Goal: Task Accomplishment & Management: Use online tool/utility

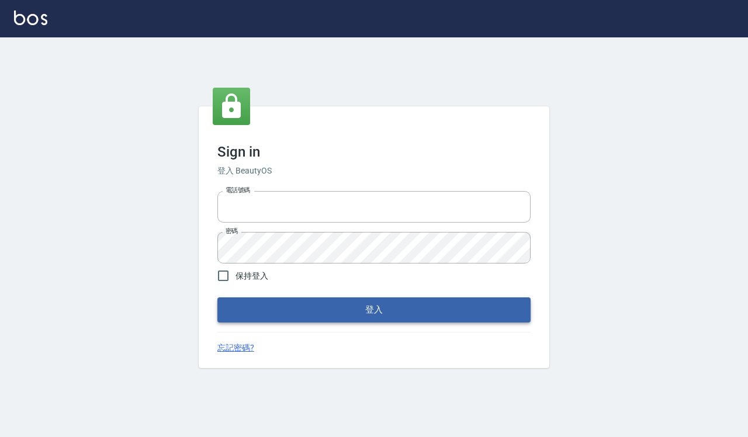
type input "0918733560"
click at [318, 305] on button "登入" at bounding box center [373, 309] width 313 height 25
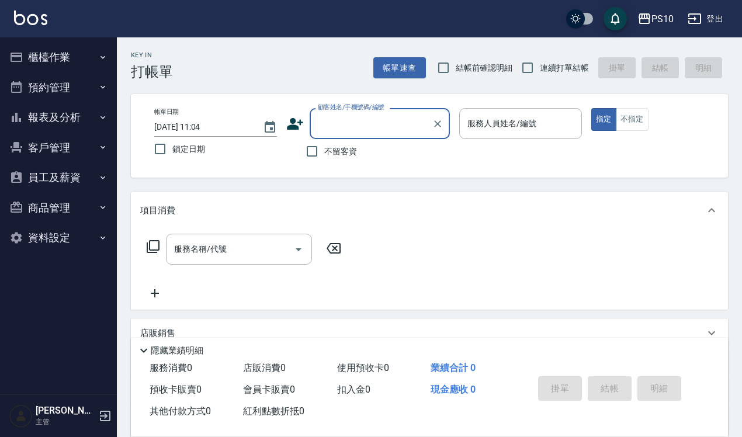
click at [460, 72] on span "結帳前確認明細" at bounding box center [484, 68] width 57 height 12
click at [456, 72] on input "結帳前確認明細" at bounding box center [443, 67] width 25 height 25
checkbox input "true"
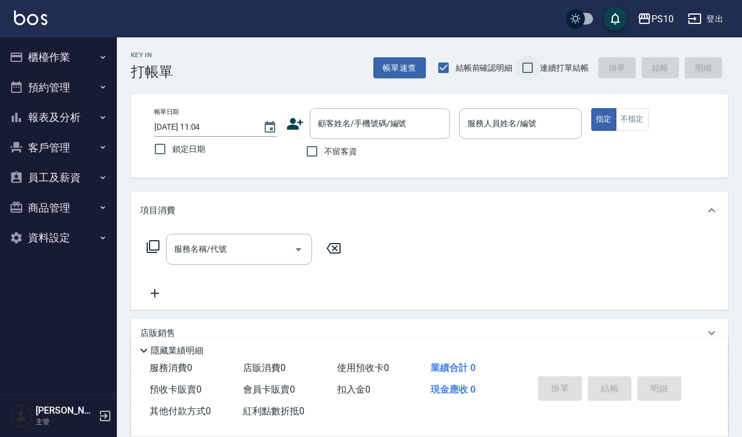
click at [537, 66] on input "連續打單結帳" at bounding box center [527, 67] width 25 height 25
checkbox input "true"
click at [320, 154] on input "不留客資" at bounding box center [312, 151] width 25 height 25
checkbox input "true"
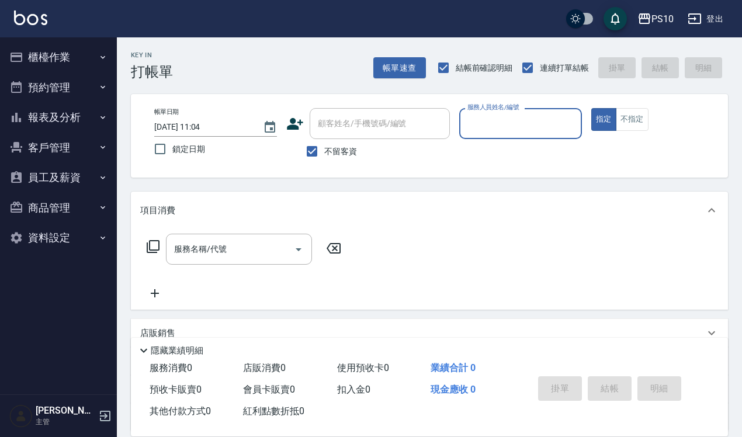
click at [232, 129] on input "2025/10/15 11:04" at bounding box center [202, 126] width 97 height 19
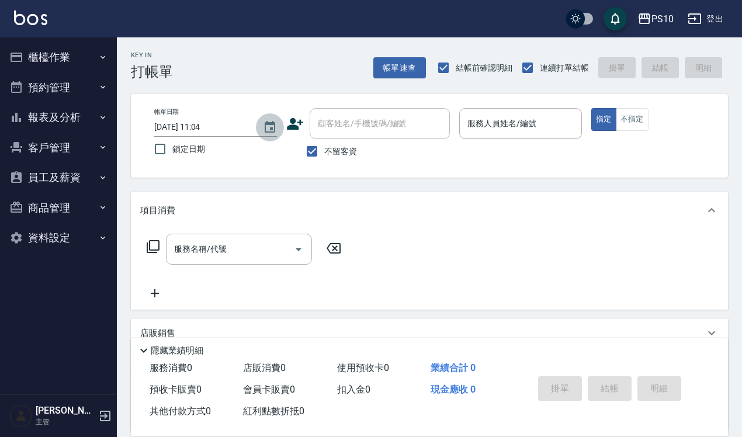
click at [272, 121] on icon "Choose date, selected date is 2025-10-15" at bounding box center [270, 127] width 11 height 12
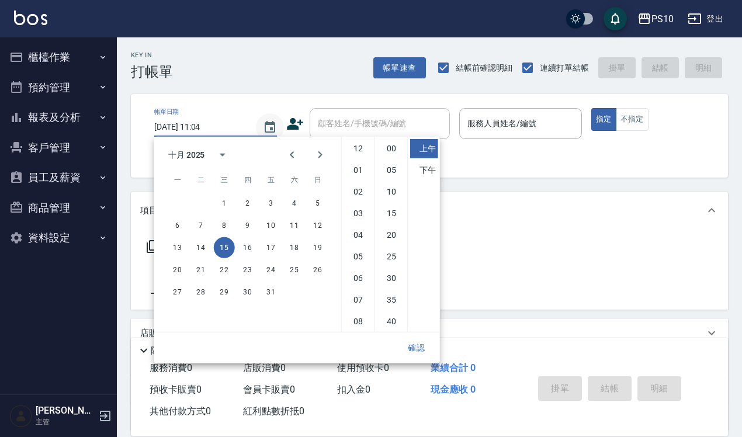
scroll to position [65, 0]
click at [199, 246] on button "14" at bounding box center [200, 247] width 21 height 21
type input "2025/10/14 11:04"
click at [411, 348] on button "確認" at bounding box center [416, 348] width 37 height 22
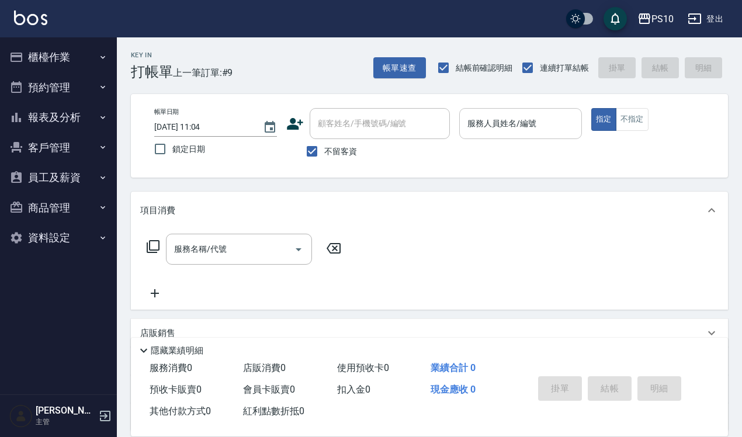
click at [510, 134] on div "服務人員姓名/編號" at bounding box center [520, 123] width 123 height 31
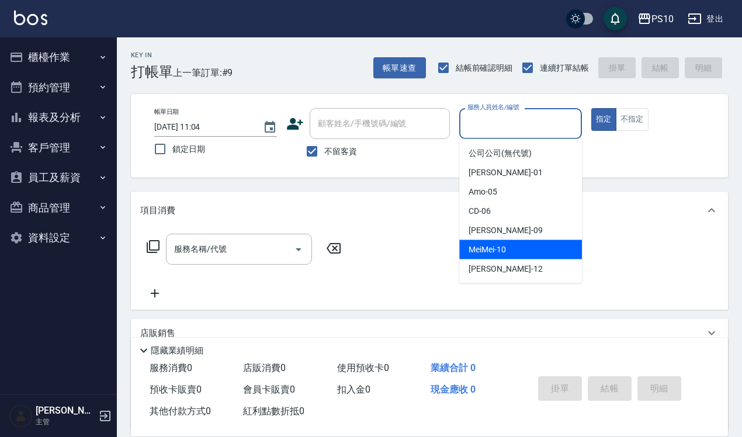
click at [501, 245] on span "MeiMei -10" at bounding box center [486, 250] width 37 height 12
type input "MeiMei-10"
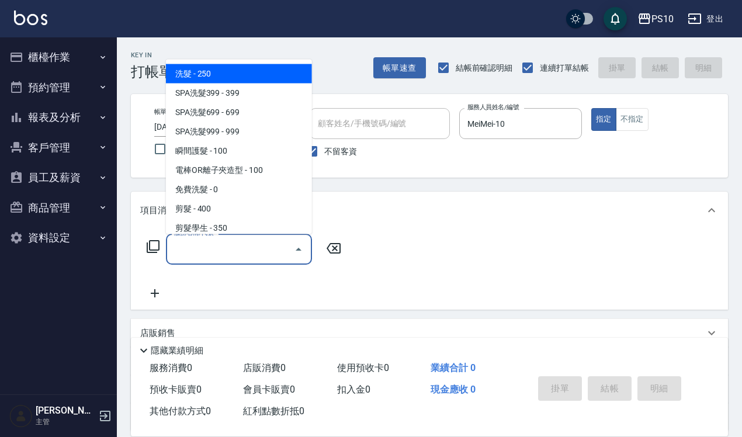
click at [238, 248] on input "服務名稱/代號" at bounding box center [230, 249] width 118 height 20
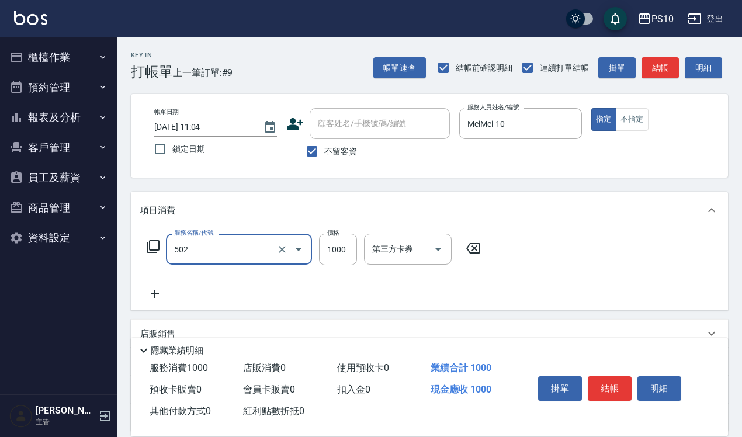
type input "洋甘菊護髮(502)"
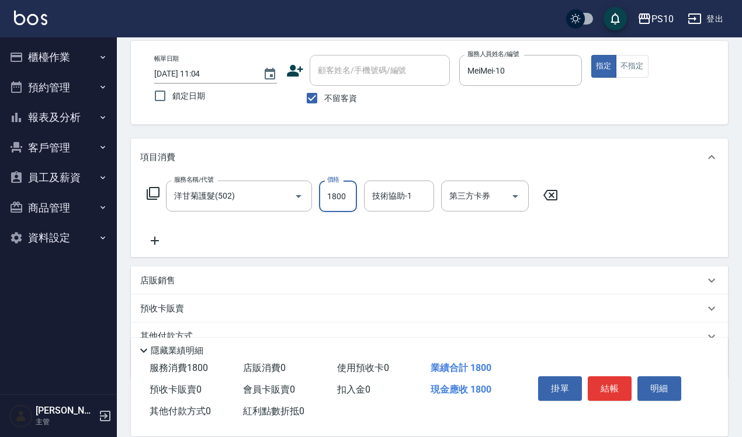
scroll to position [106, 0]
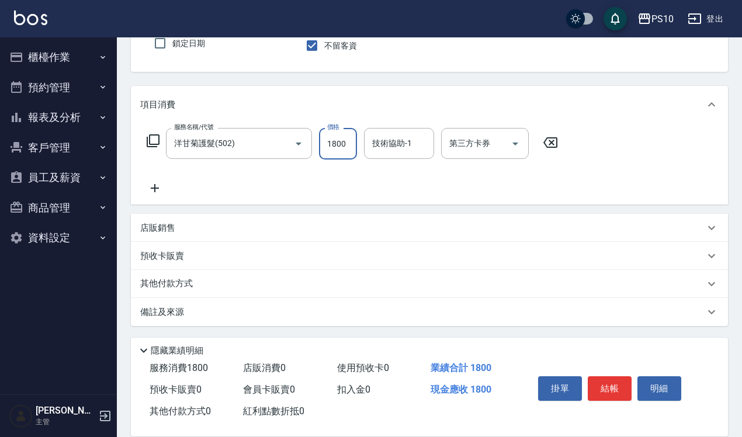
type input "1800"
click at [228, 283] on div "其他付款方式" at bounding box center [422, 283] width 564 height 13
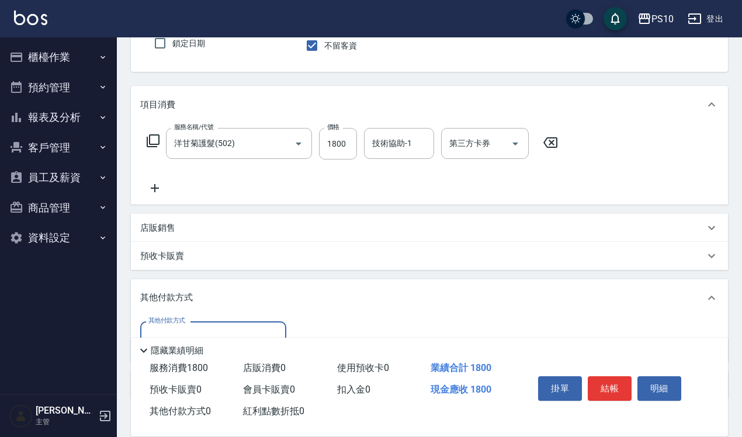
scroll to position [179, 0]
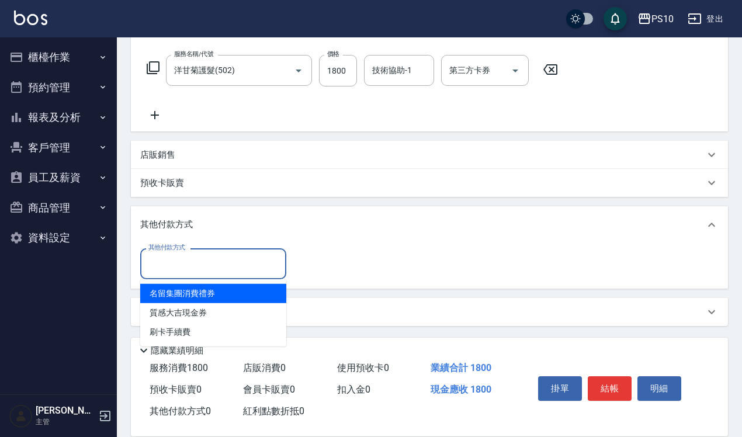
click at [199, 261] on input "其他付款方式" at bounding box center [213, 264] width 136 height 20
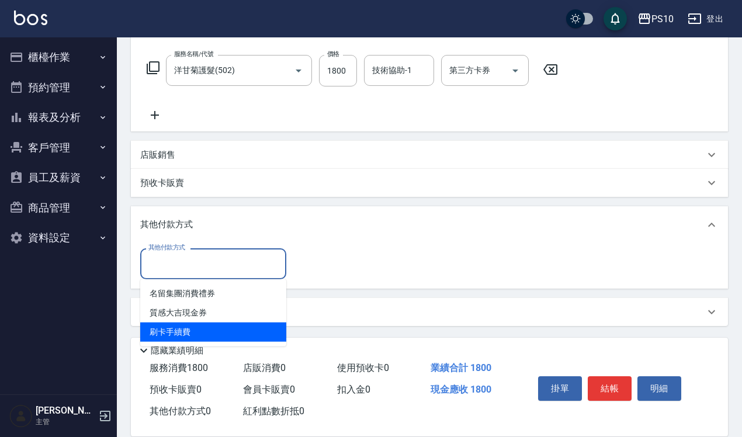
click at [190, 325] on span "刷卡手續費" at bounding box center [213, 331] width 146 height 19
type input "刷卡手續費"
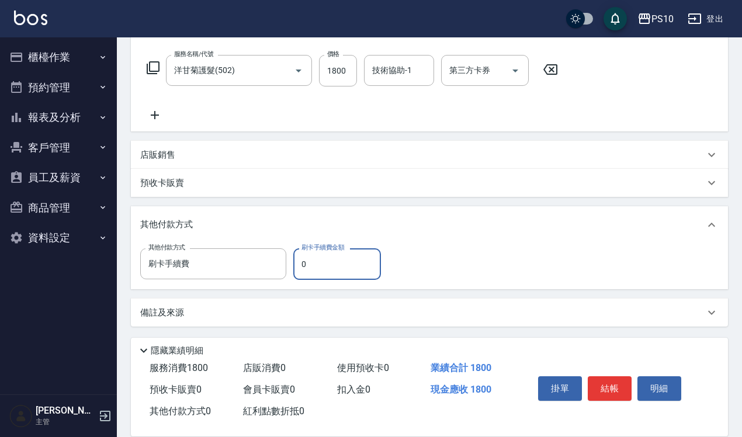
drag, startPoint x: 305, startPoint y: 270, endPoint x: 298, endPoint y: 270, distance: 6.4
click at [298, 270] on input "0" at bounding box center [337, 264] width 88 height 32
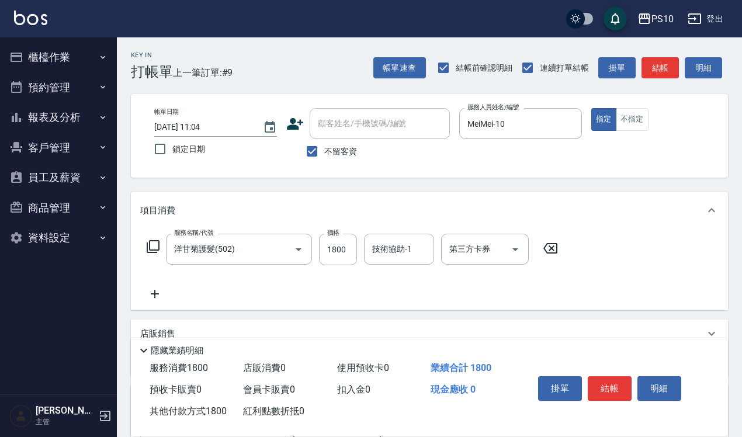
type input "1800"
click at [618, 371] on div "掛單 結帳 明細" at bounding box center [609, 389] width 152 height 37
click at [614, 377] on button "結帳" at bounding box center [610, 388] width 44 height 25
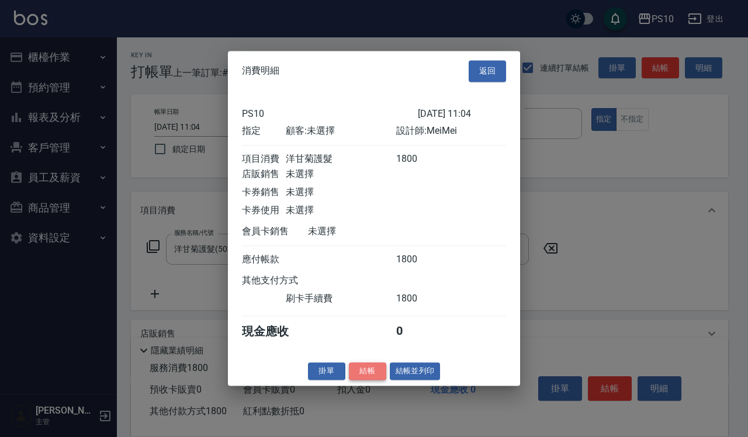
click at [364, 377] on button "結帳" at bounding box center [367, 371] width 37 height 18
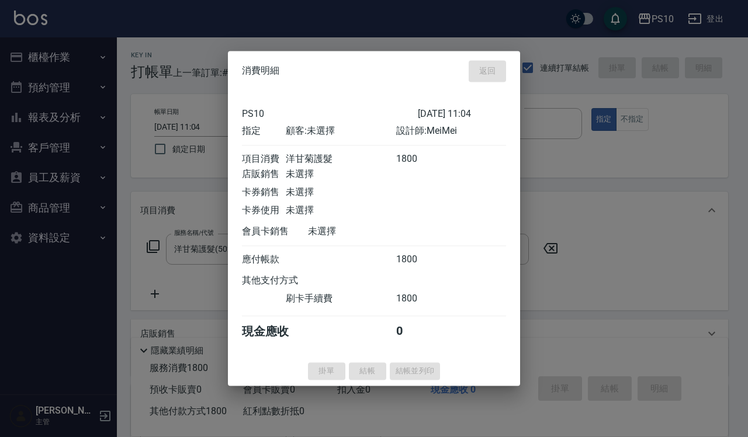
type input "2025/10/15 11:05"
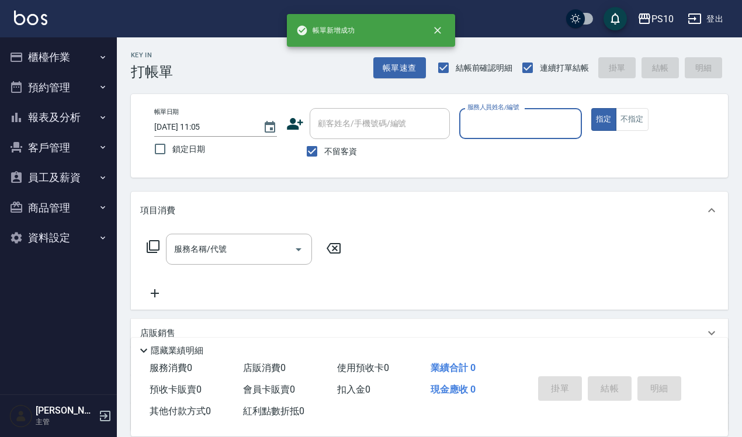
click at [60, 126] on button "報表及分析" at bounding box center [58, 117] width 107 height 30
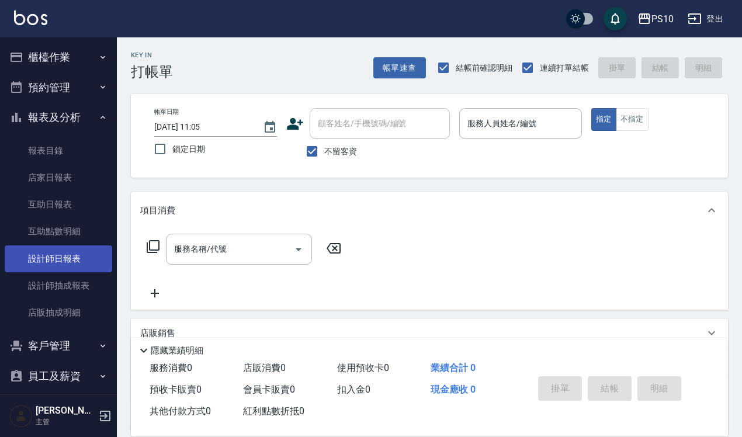
click at [63, 256] on link "設計師日報表" at bounding box center [58, 258] width 107 height 27
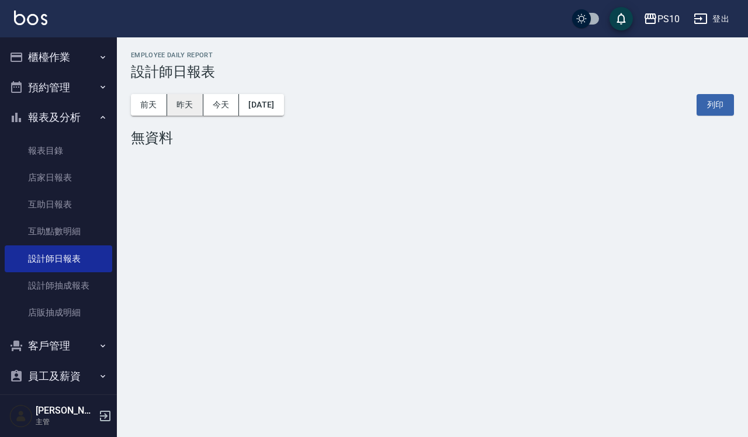
click at [182, 106] on button "昨天" at bounding box center [185, 105] width 36 height 22
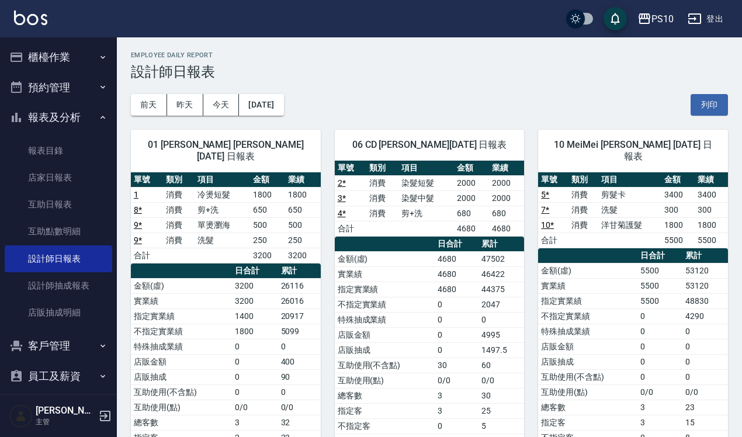
click at [62, 60] on button "櫃檯作業" at bounding box center [58, 57] width 107 height 30
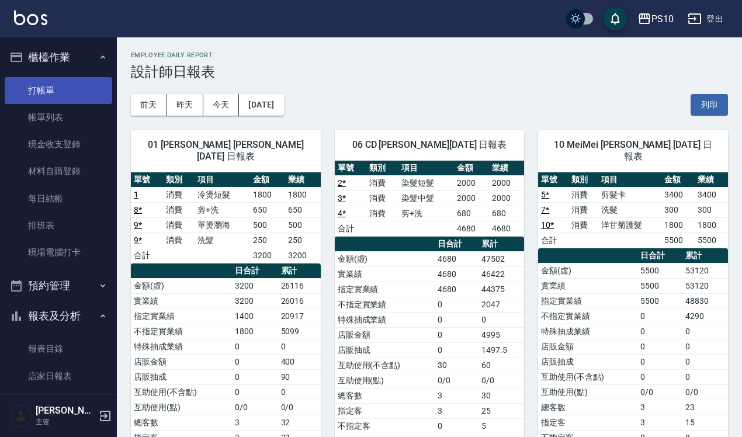
click at [62, 92] on link "打帳單" at bounding box center [58, 90] width 107 height 27
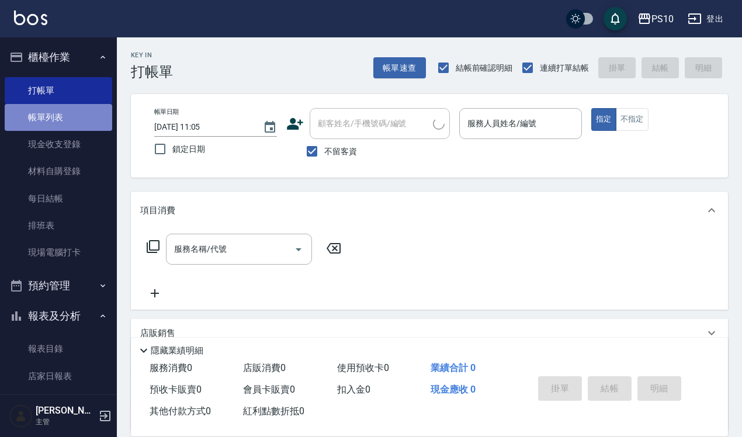
click at [64, 107] on link "帳單列表" at bounding box center [58, 117] width 107 height 27
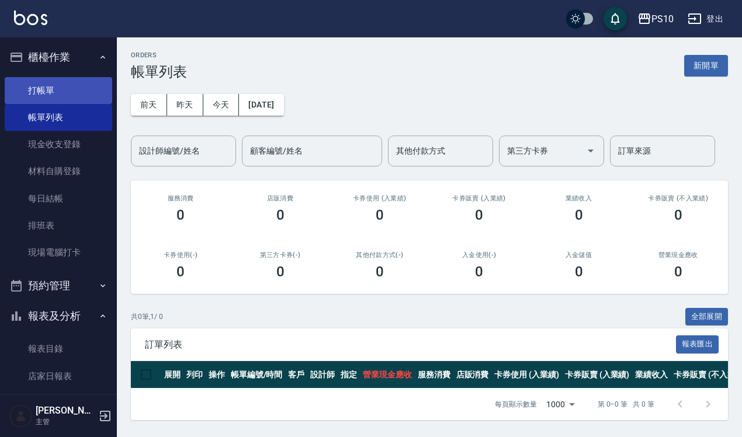
click at [94, 98] on link "打帳單" at bounding box center [58, 90] width 107 height 27
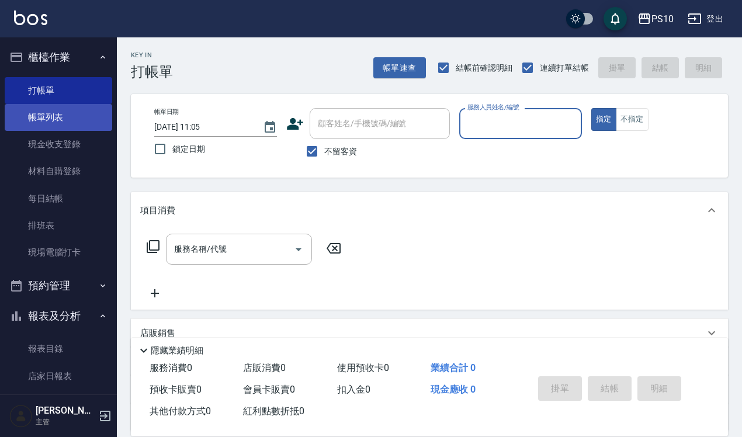
click at [71, 121] on link "帳單列表" at bounding box center [58, 117] width 107 height 27
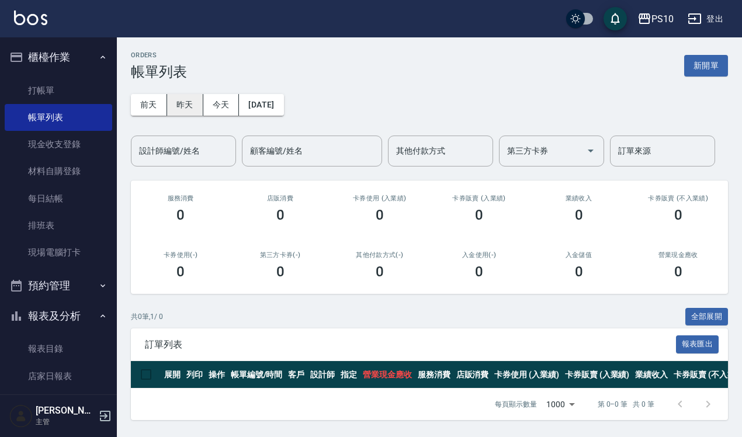
click at [180, 109] on button "昨天" at bounding box center [185, 105] width 36 height 22
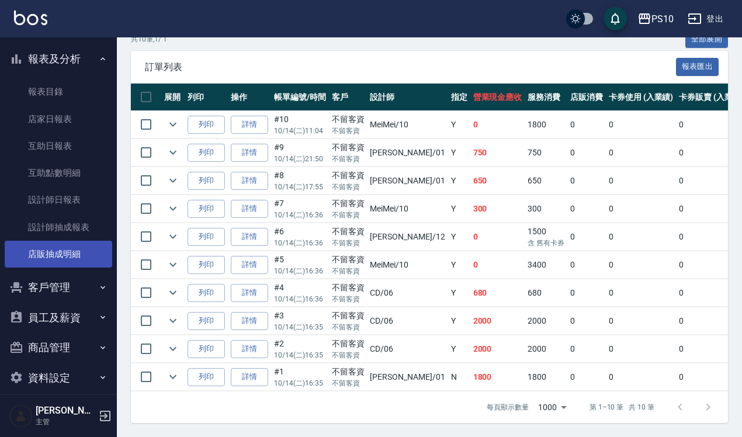
scroll to position [269, 0]
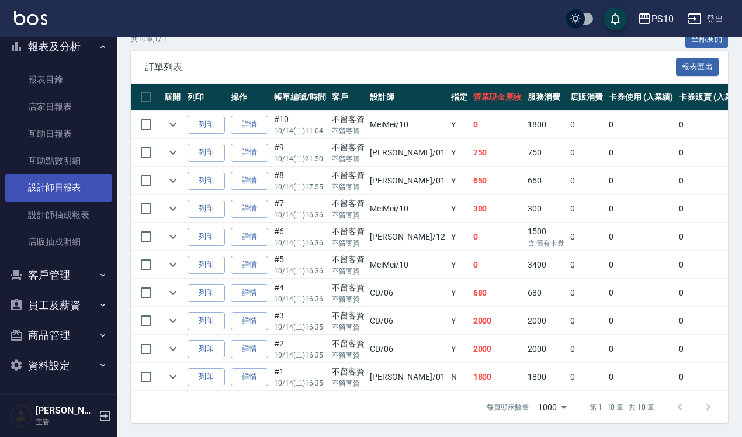
click at [68, 183] on link "設計師日報表" at bounding box center [58, 187] width 107 height 27
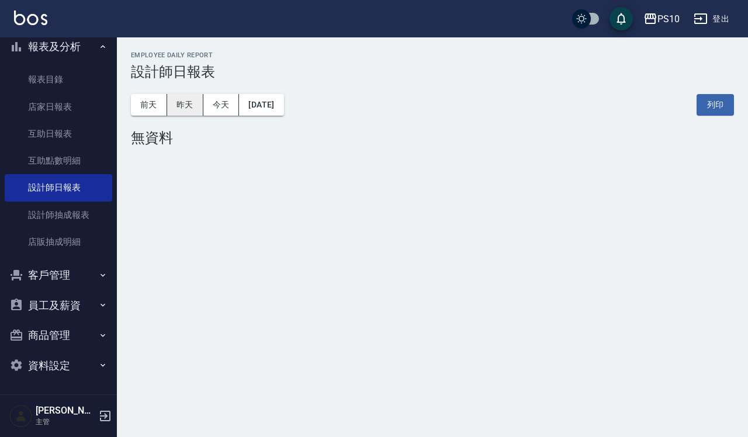
click at [187, 110] on button "昨天" at bounding box center [185, 105] width 36 height 22
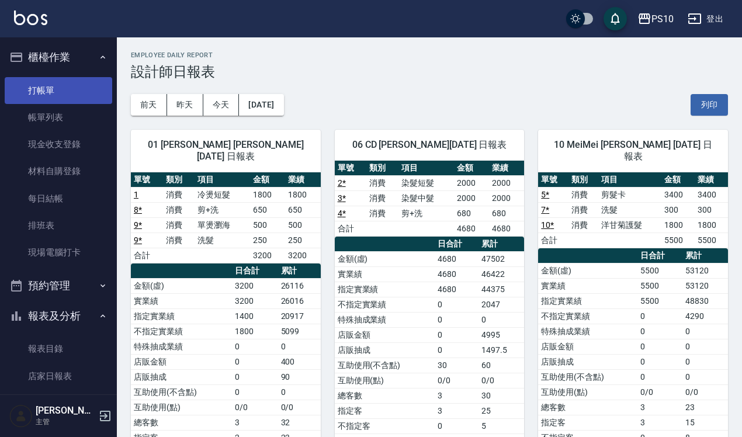
click at [67, 85] on link "打帳單" at bounding box center [58, 90] width 107 height 27
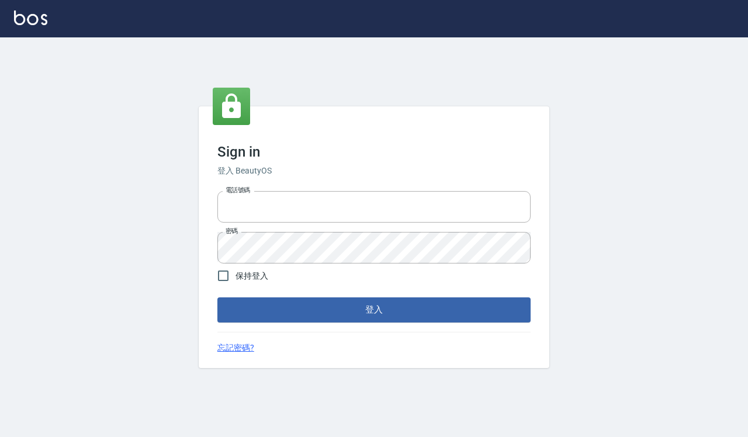
type input "0918733560"
click at [250, 273] on span "保持登入" at bounding box center [251, 276] width 33 height 12
click at [235, 273] on input "保持登入" at bounding box center [223, 275] width 25 height 25
checkbox input "true"
click at [310, 301] on button "登入" at bounding box center [373, 309] width 313 height 25
